Goal: Find specific page/section: Find specific page/section

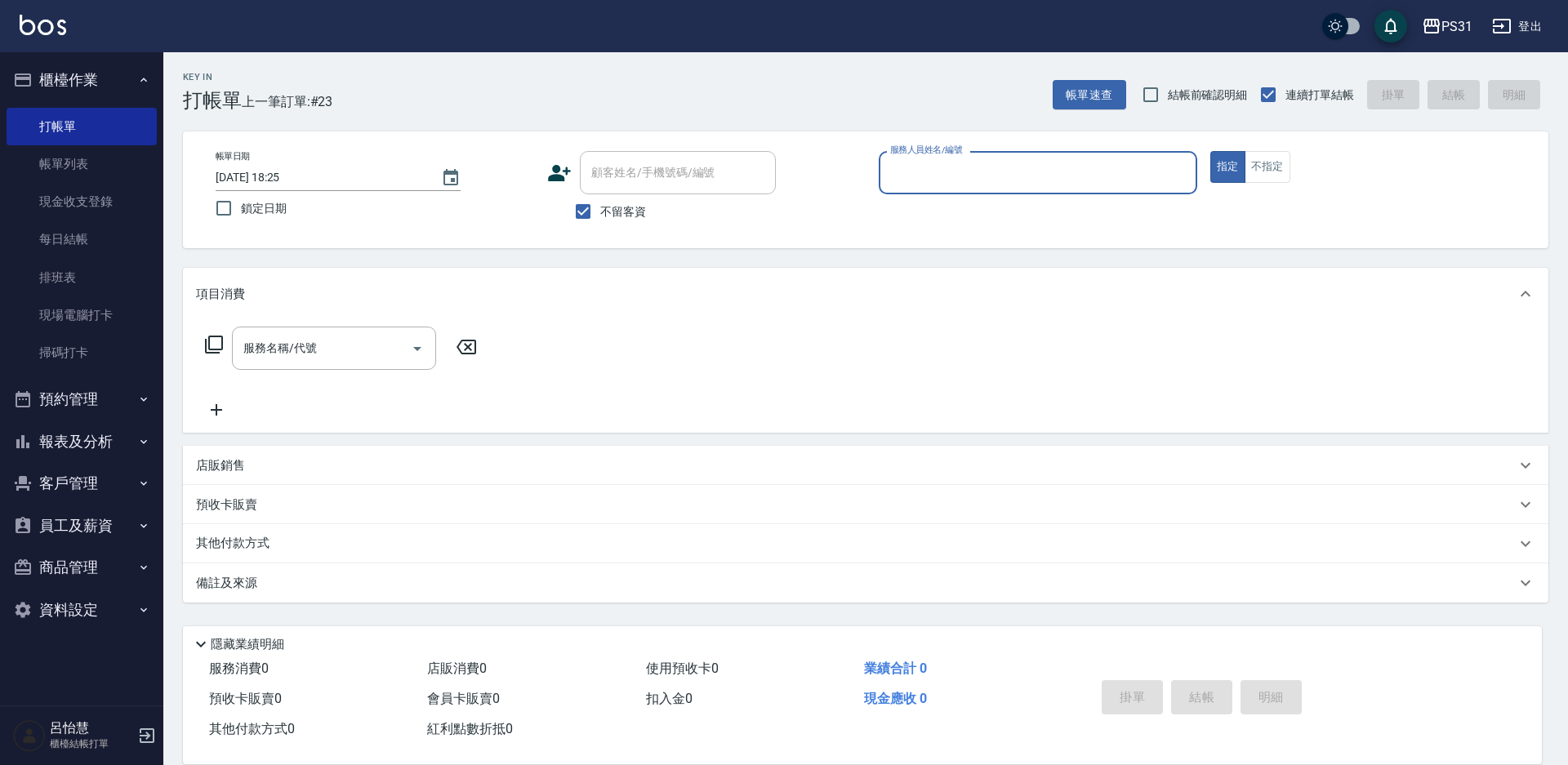
click at [122, 437] on button "報表及分析" at bounding box center [82, 442] width 151 height 43
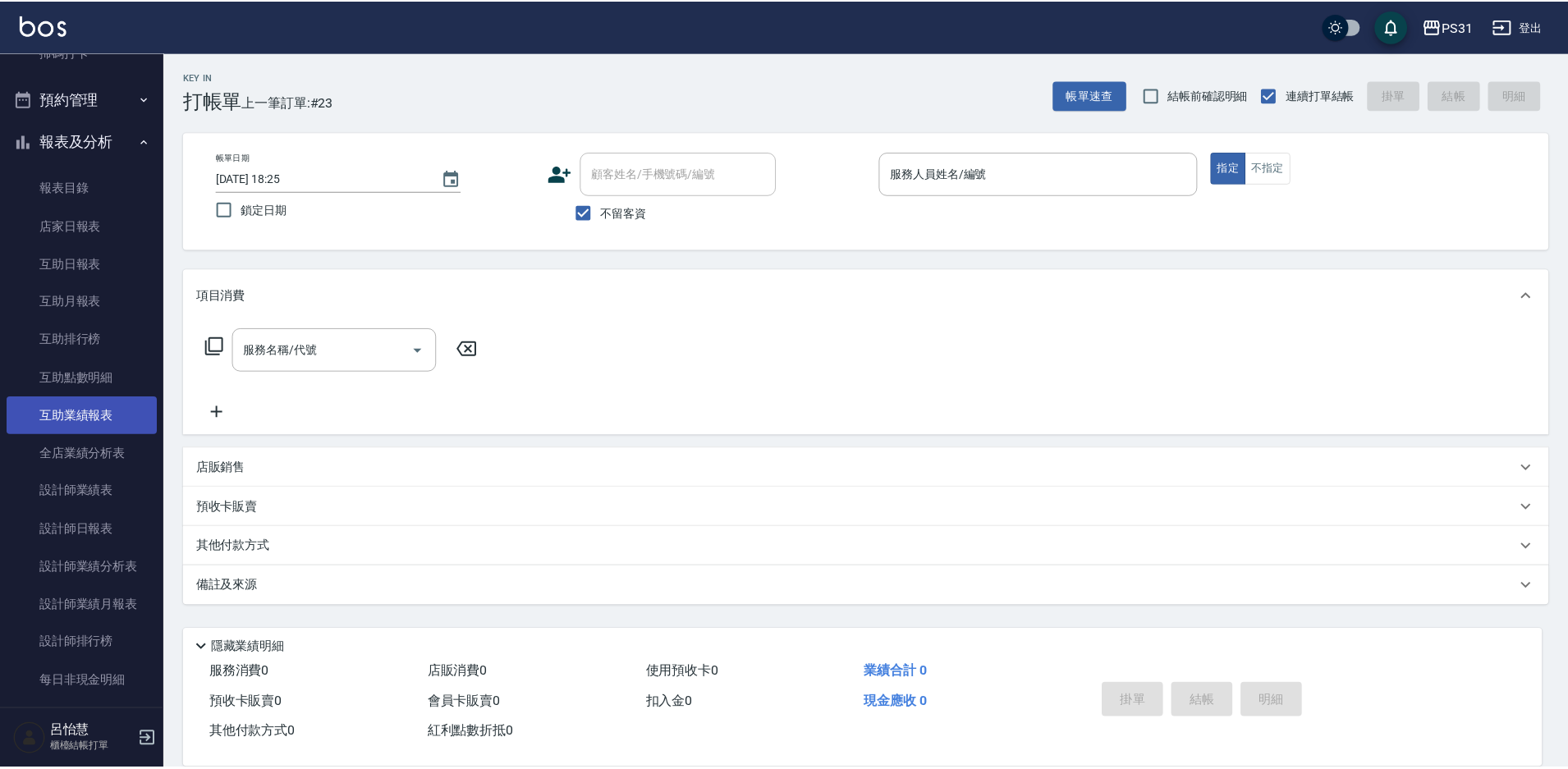
scroll to position [410, 0]
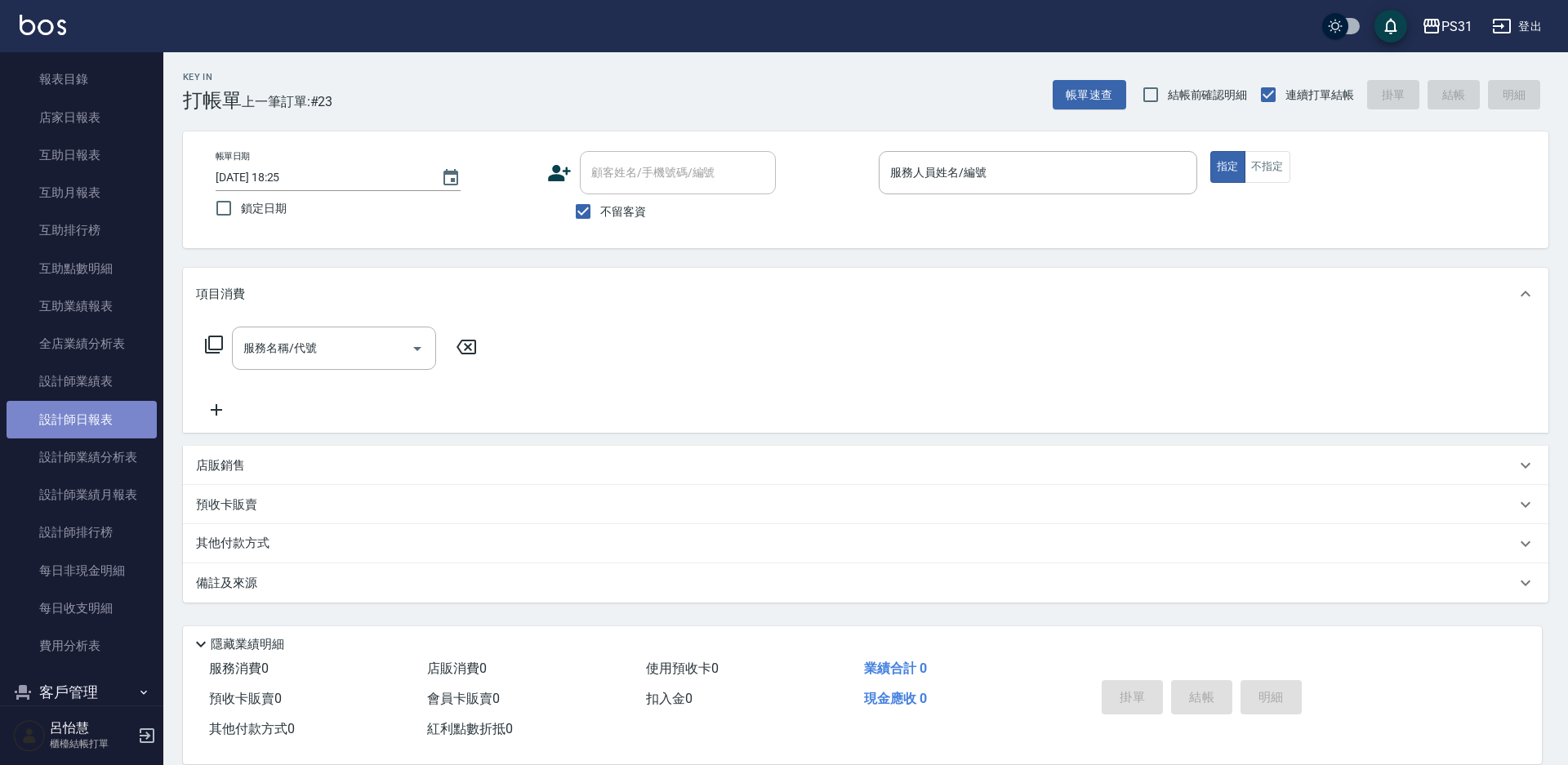
click at [90, 419] on link "設計師日報表" at bounding box center [82, 419] width 151 height 37
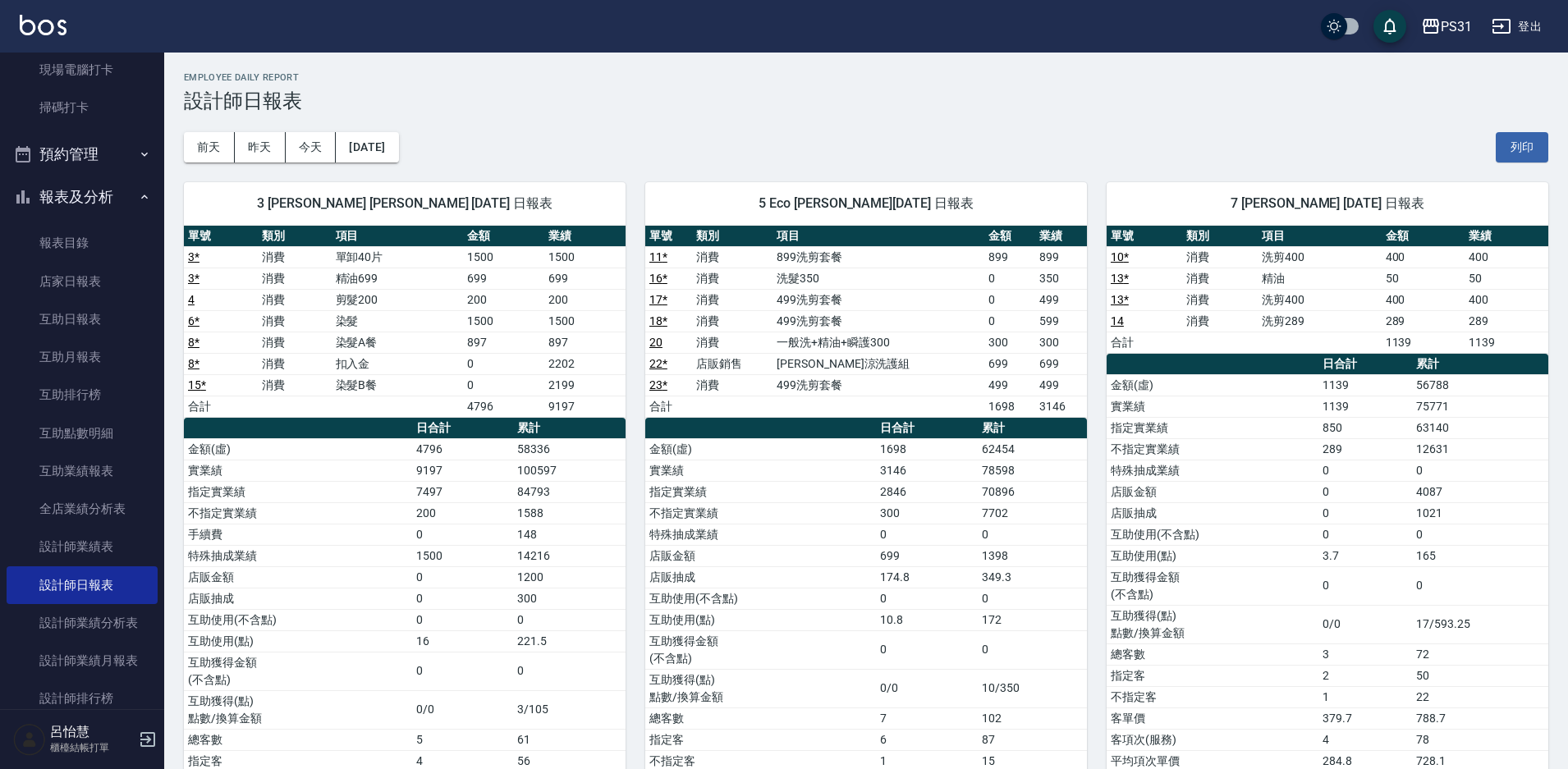
scroll to position [82, 0]
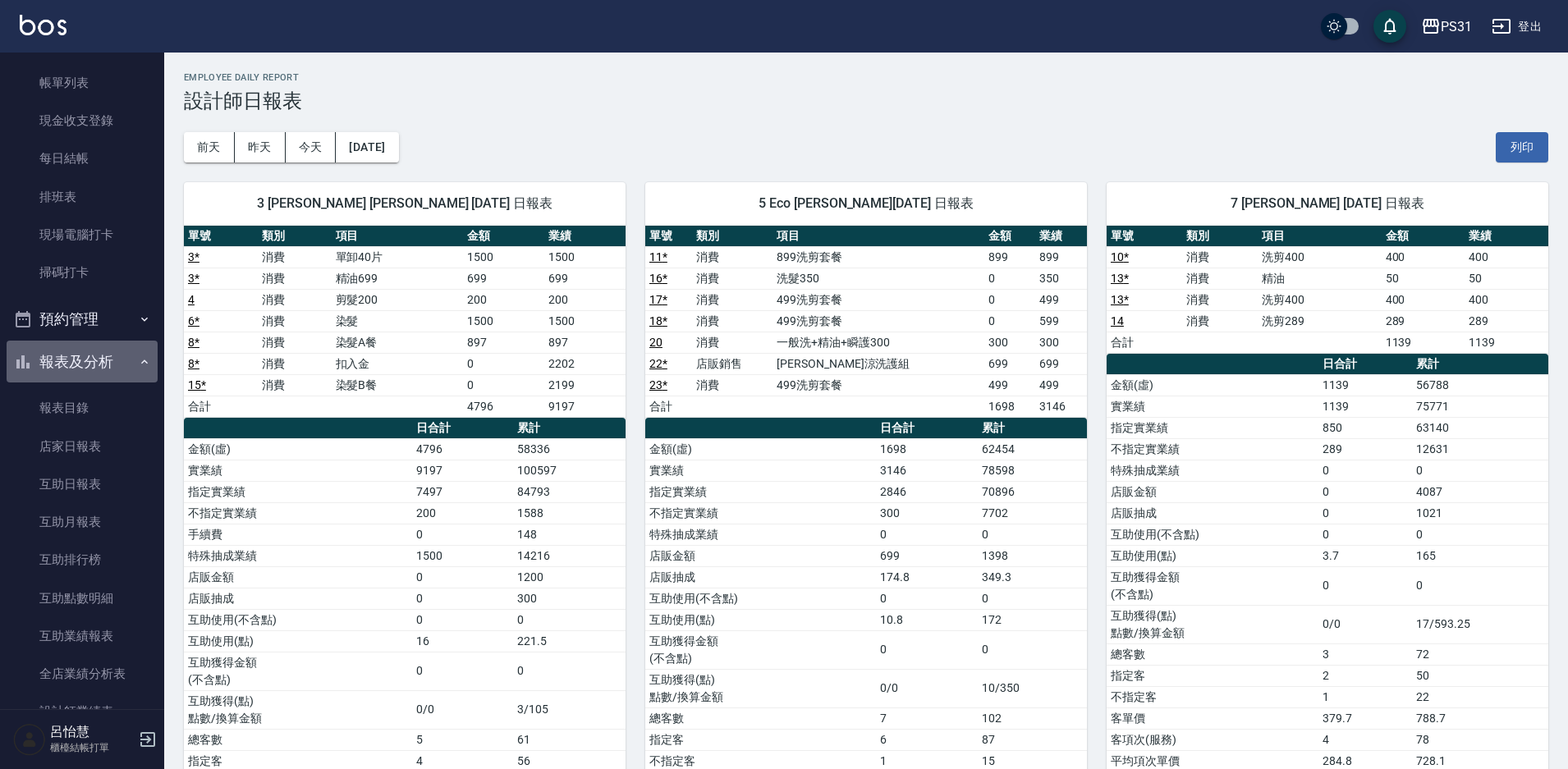
click at [104, 362] on button "報表及分析" at bounding box center [82, 361] width 152 height 43
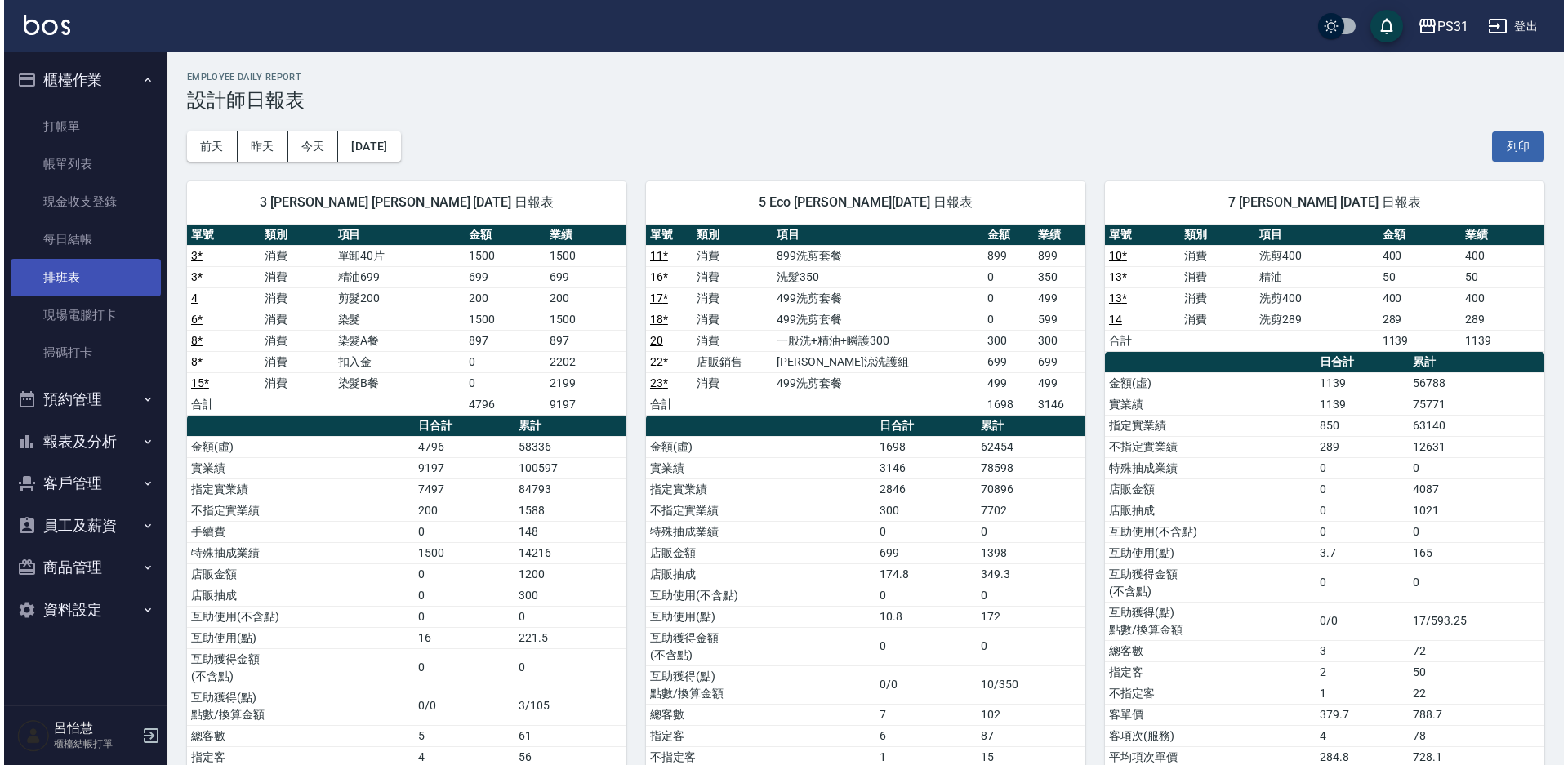
scroll to position [0, 0]
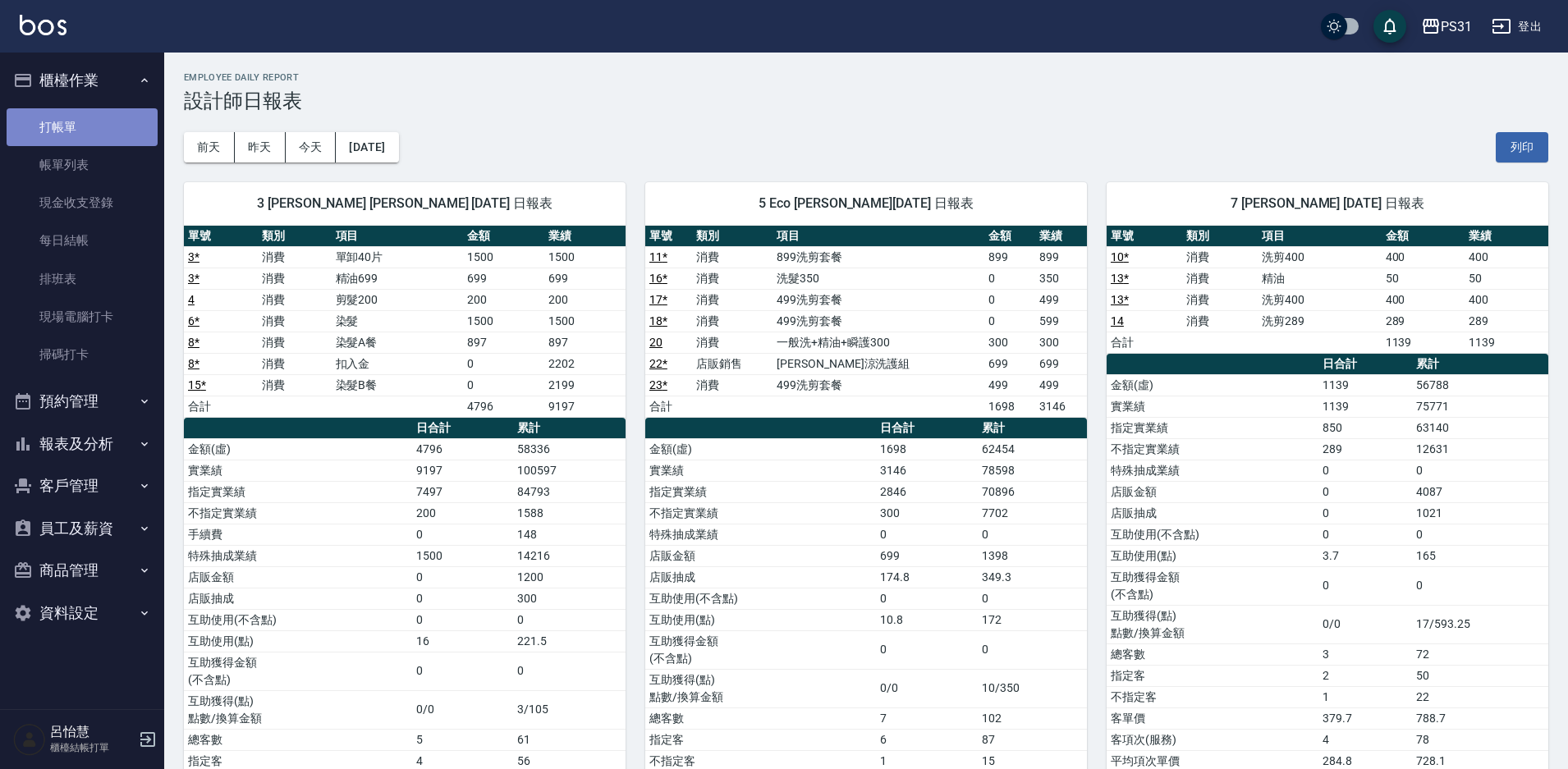
click at [57, 127] on link "打帳單" at bounding box center [82, 127] width 152 height 37
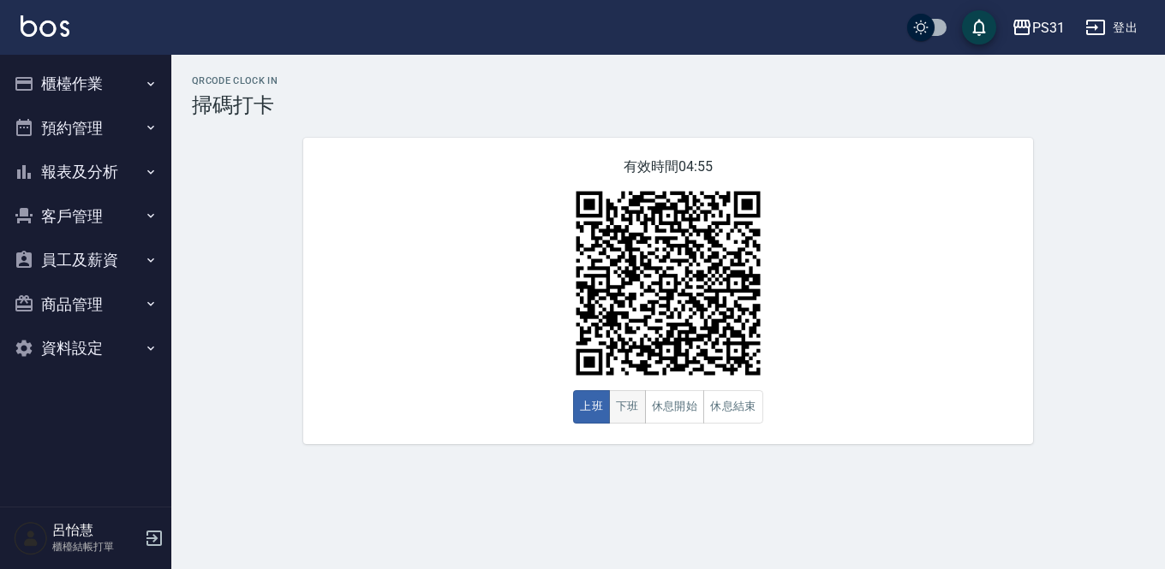
click at [628, 417] on button "下班" at bounding box center [627, 406] width 37 height 33
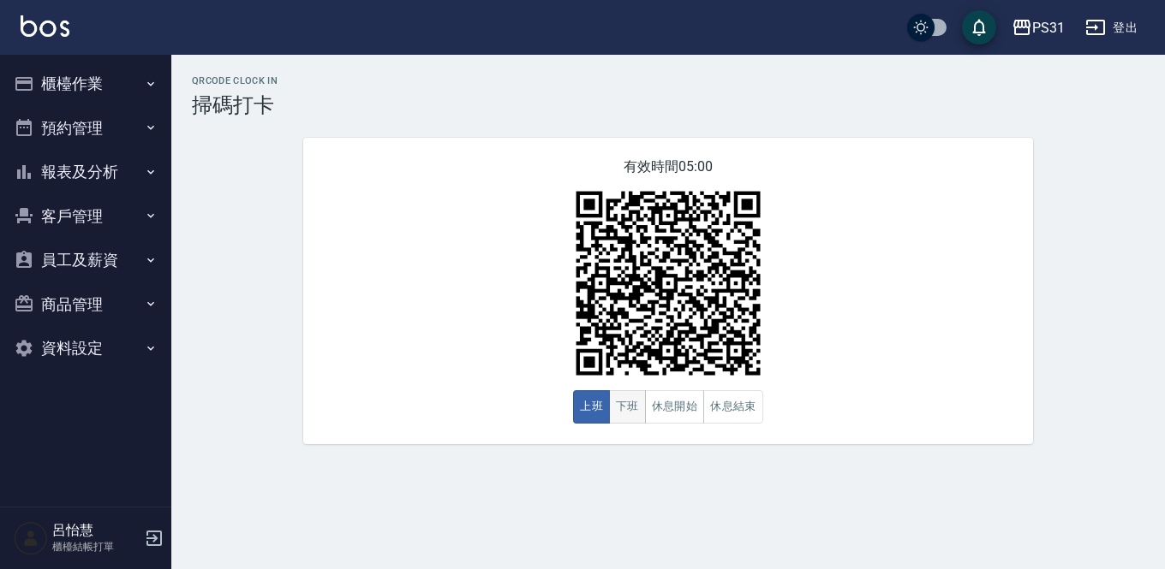
click at [620, 408] on button "下班" at bounding box center [627, 406] width 37 height 33
